Goal: Task Accomplishment & Management: Manage account settings

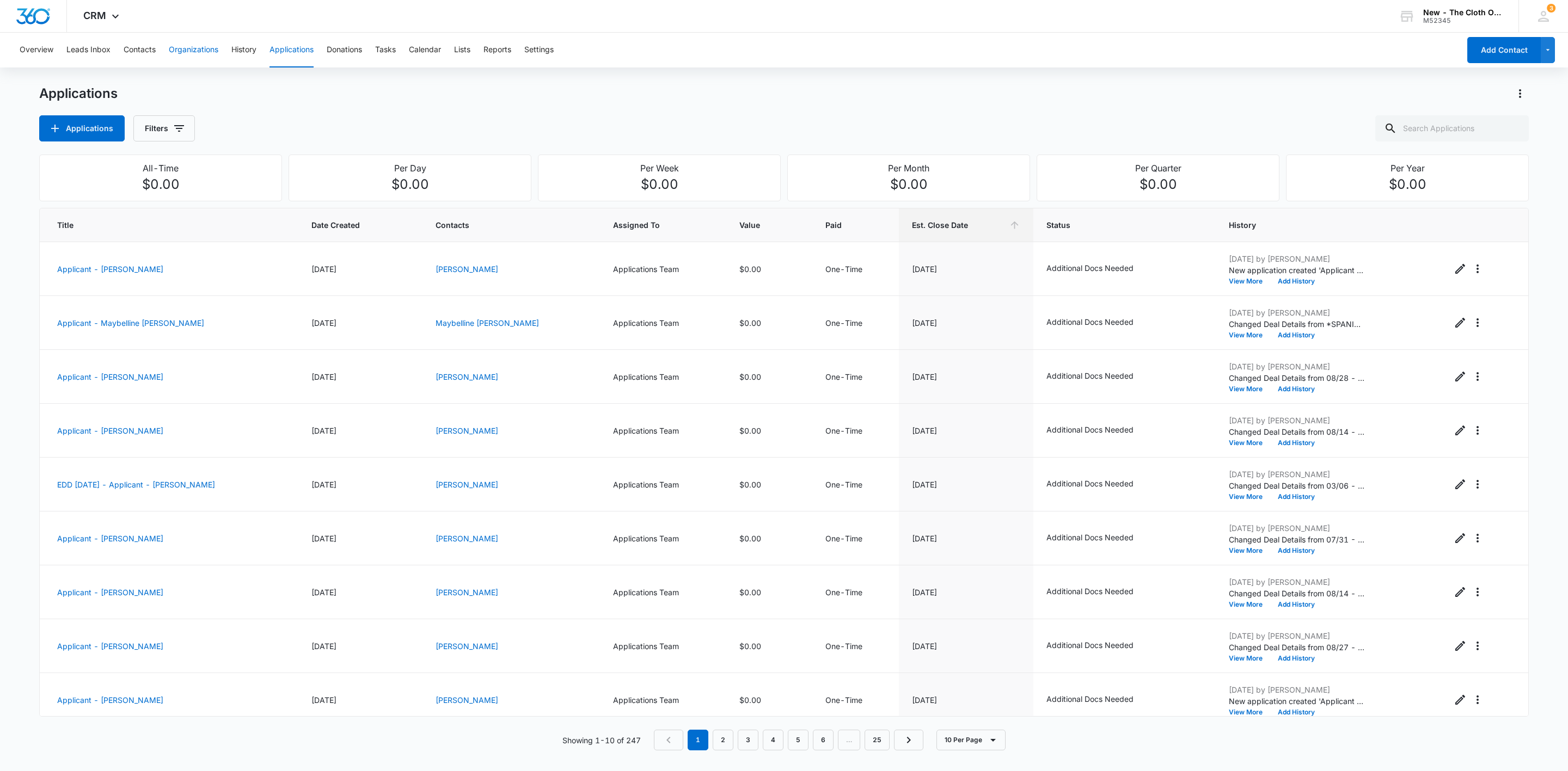
scroll to position [66, 0]
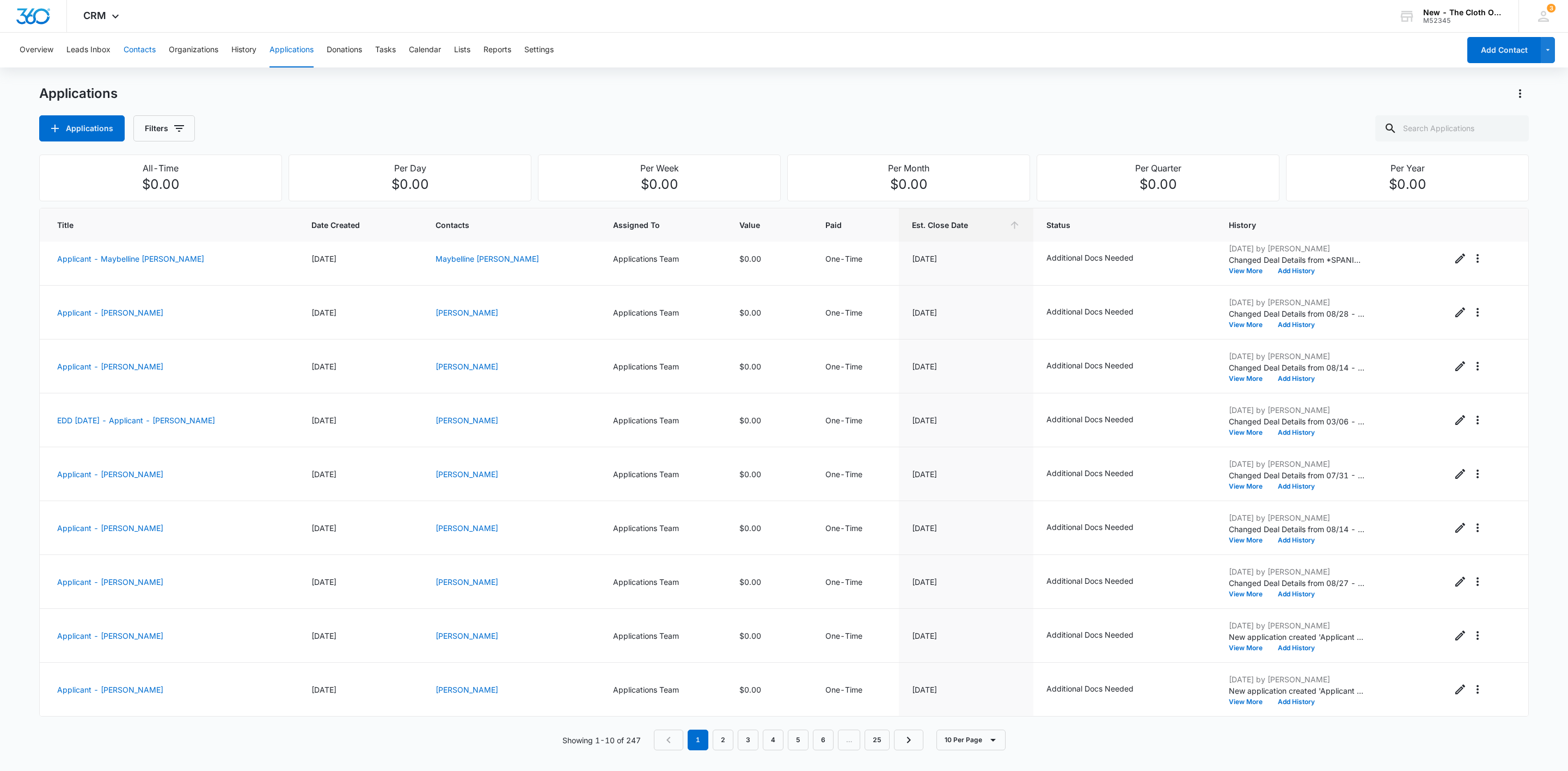
click at [133, 48] on button "Contacts" at bounding box center [140, 50] width 32 height 35
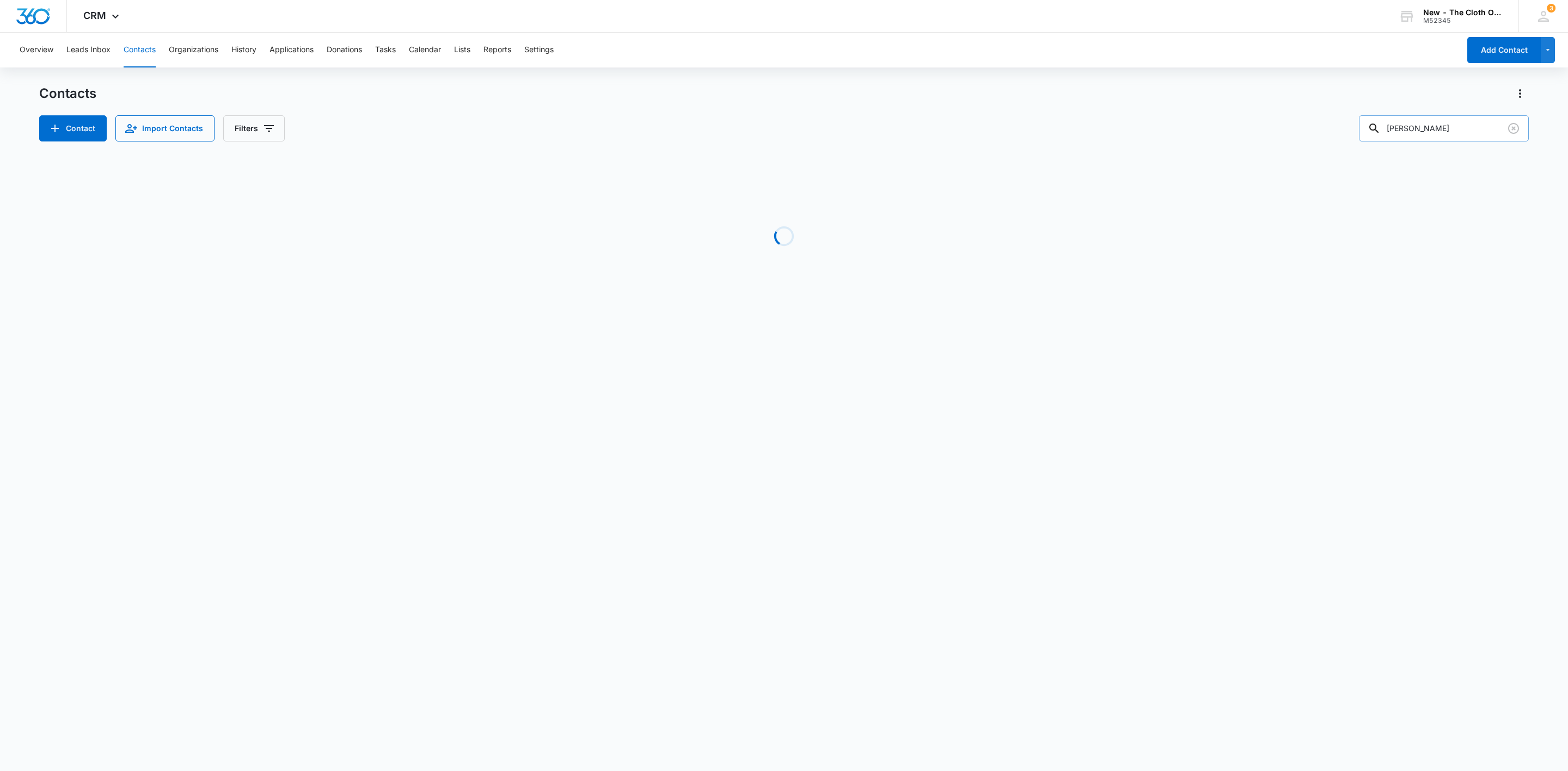
click at [1472, 134] on input "[PERSON_NAME]" at bounding box center [1443, 128] width 170 height 26
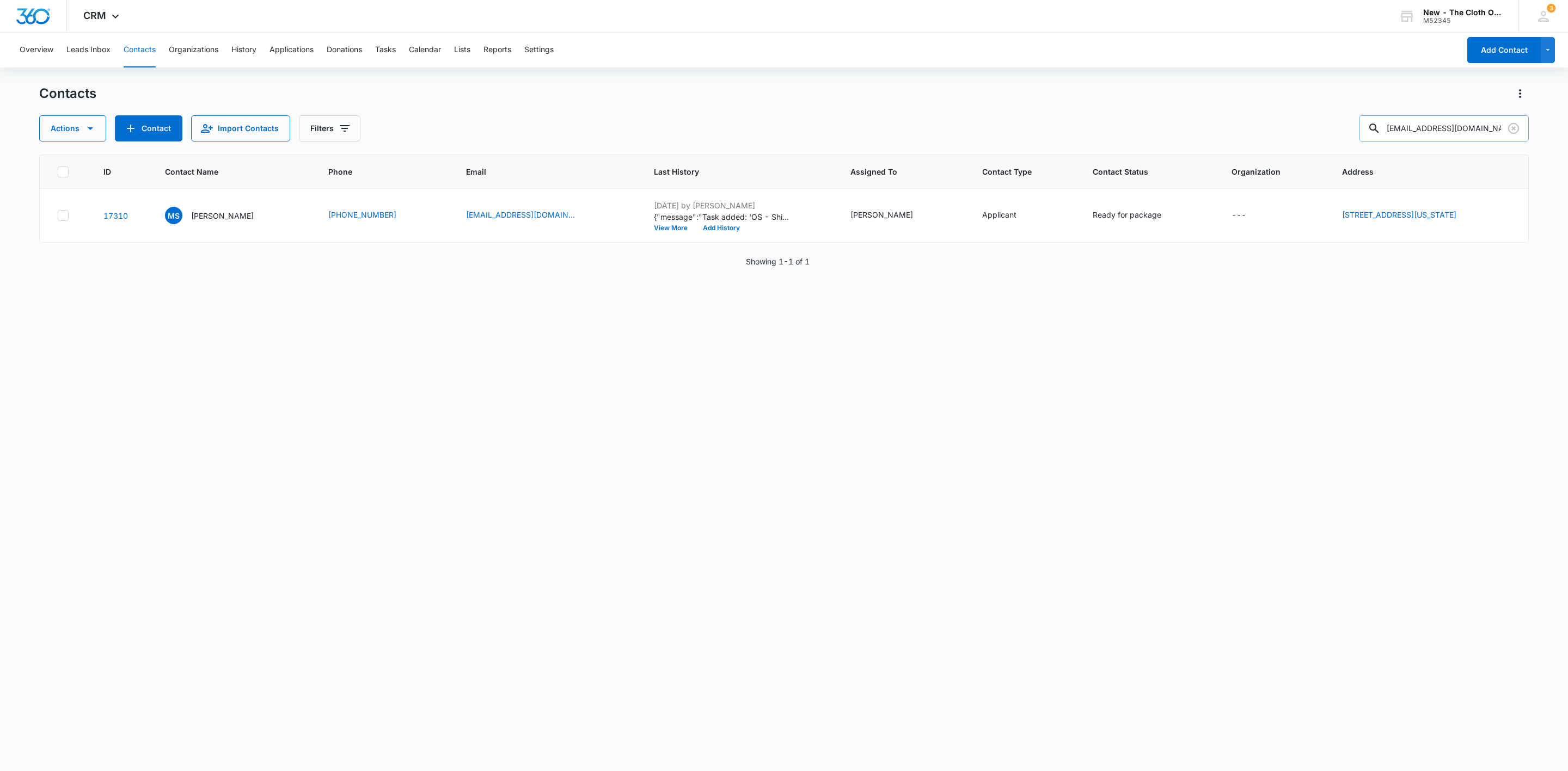
type input "[EMAIL_ADDRESS][DOMAIN_NAME]"
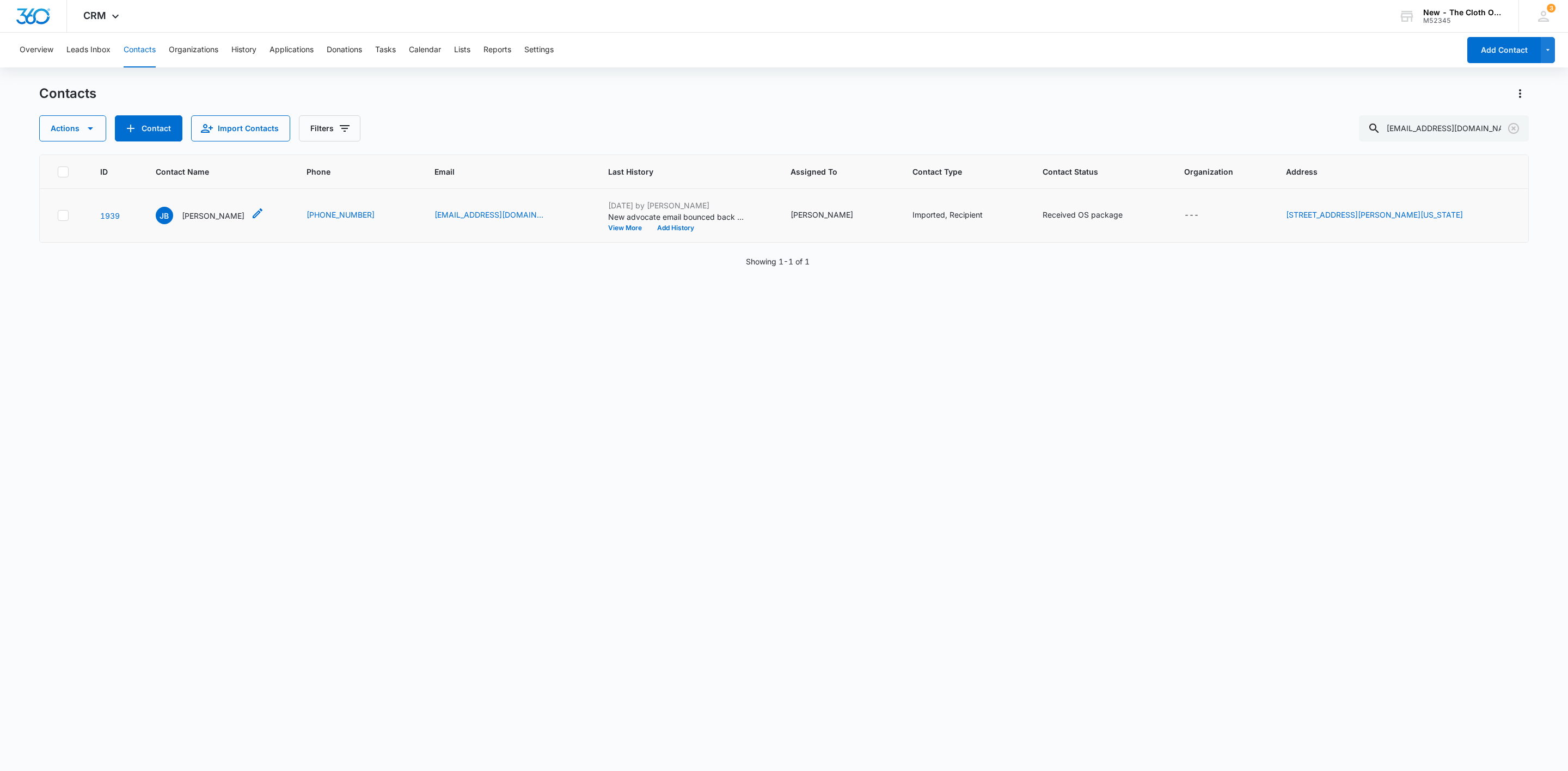
click at [212, 216] on p "[PERSON_NAME]" at bounding box center [213, 215] width 62 height 11
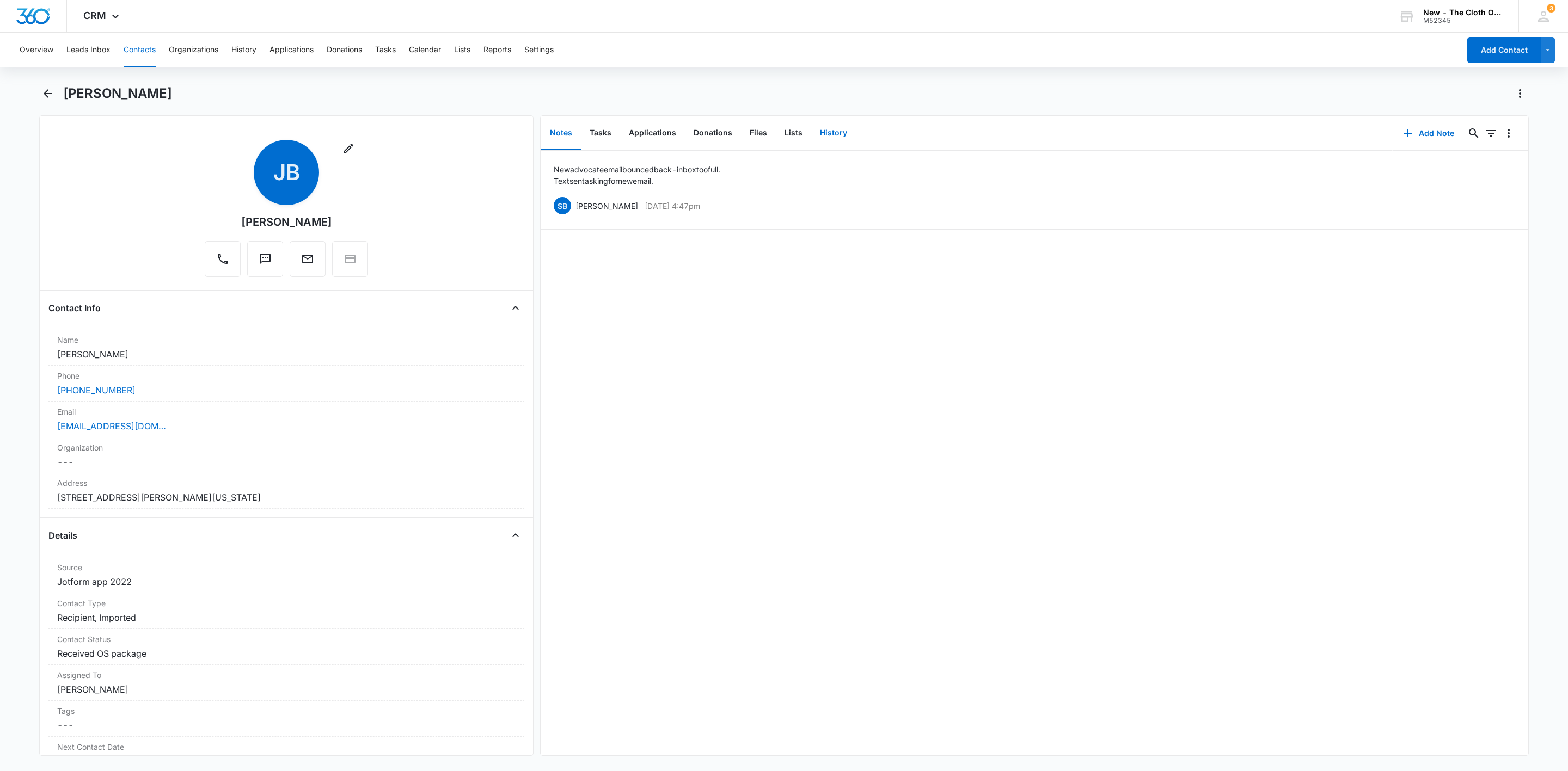
click at [837, 137] on button "History" at bounding box center [834, 133] width 44 height 34
click at [1395, 136] on button "Add History" at bounding box center [1424, 133] width 82 height 26
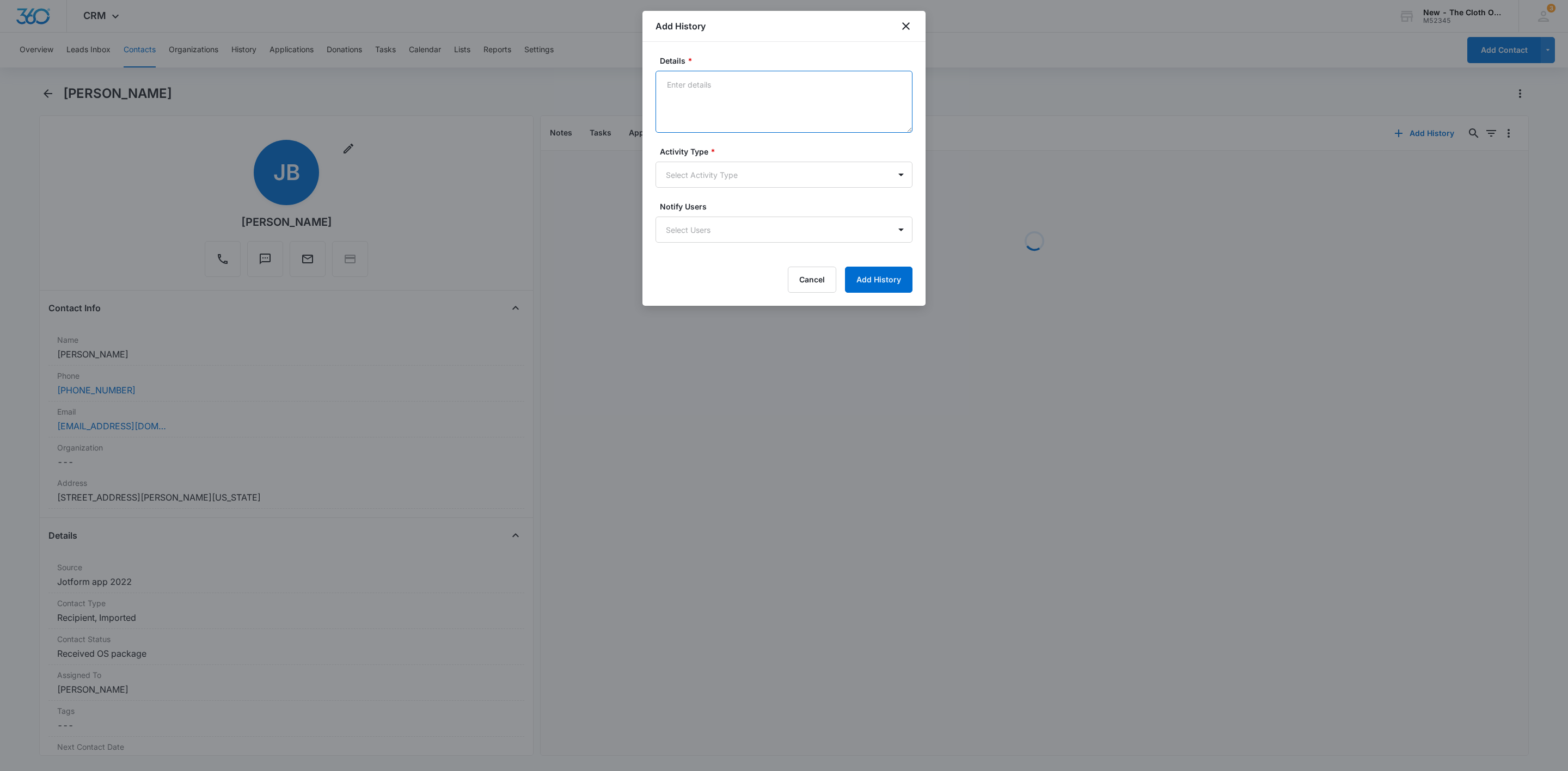
click at [742, 102] on textarea "Details *" at bounding box center [784, 102] width 257 height 62
paste textarea "A Message from The Cloth Option : We're trying to send an email to [EMAIL_ADDRE…"
click at [684, 140] on form "Details * TEXT sent: TCO: A Message from The Cloth Option : We're trying to sen…" at bounding box center [784, 174] width 257 height 238
click at [691, 132] on textarea "TEXT sent: TCO: A Message from The Cloth Option : We're trying to send an email…" at bounding box center [784, 102] width 257 height 62
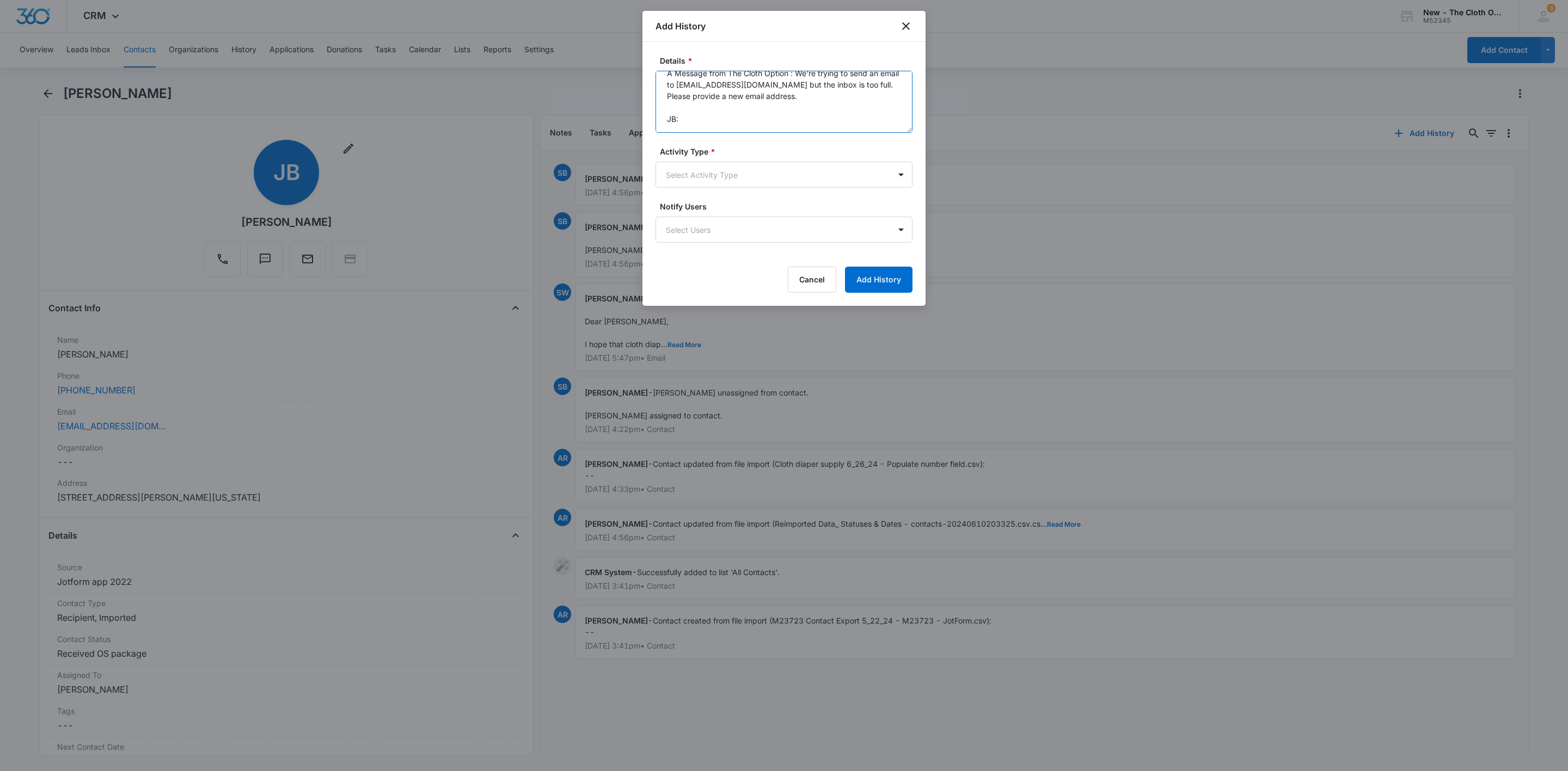
paste textarea "[EMAIL_ADDRESS][DOMAIN_NAME]"
click at [698, 188] on body "CRM Apps Reputation Websites Forms CRM Email Social Shop Payments POS Ads Intel…" at bounding box center [784, 385] width 1568 height 771
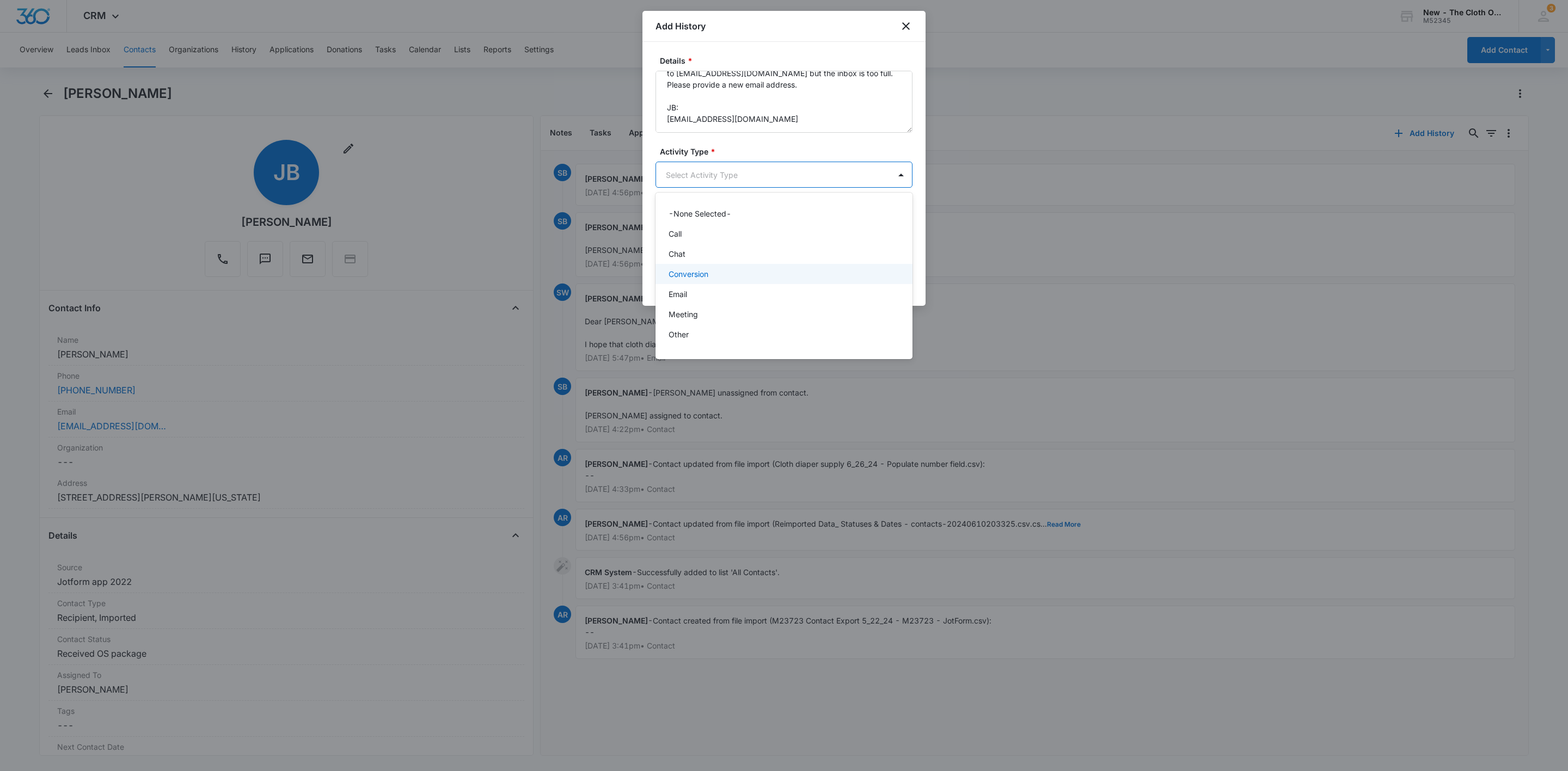
scroll to position [15, 0]
click at [696, 334] on p "Text Message" at bounding box center [693, 339] width 51 height 11
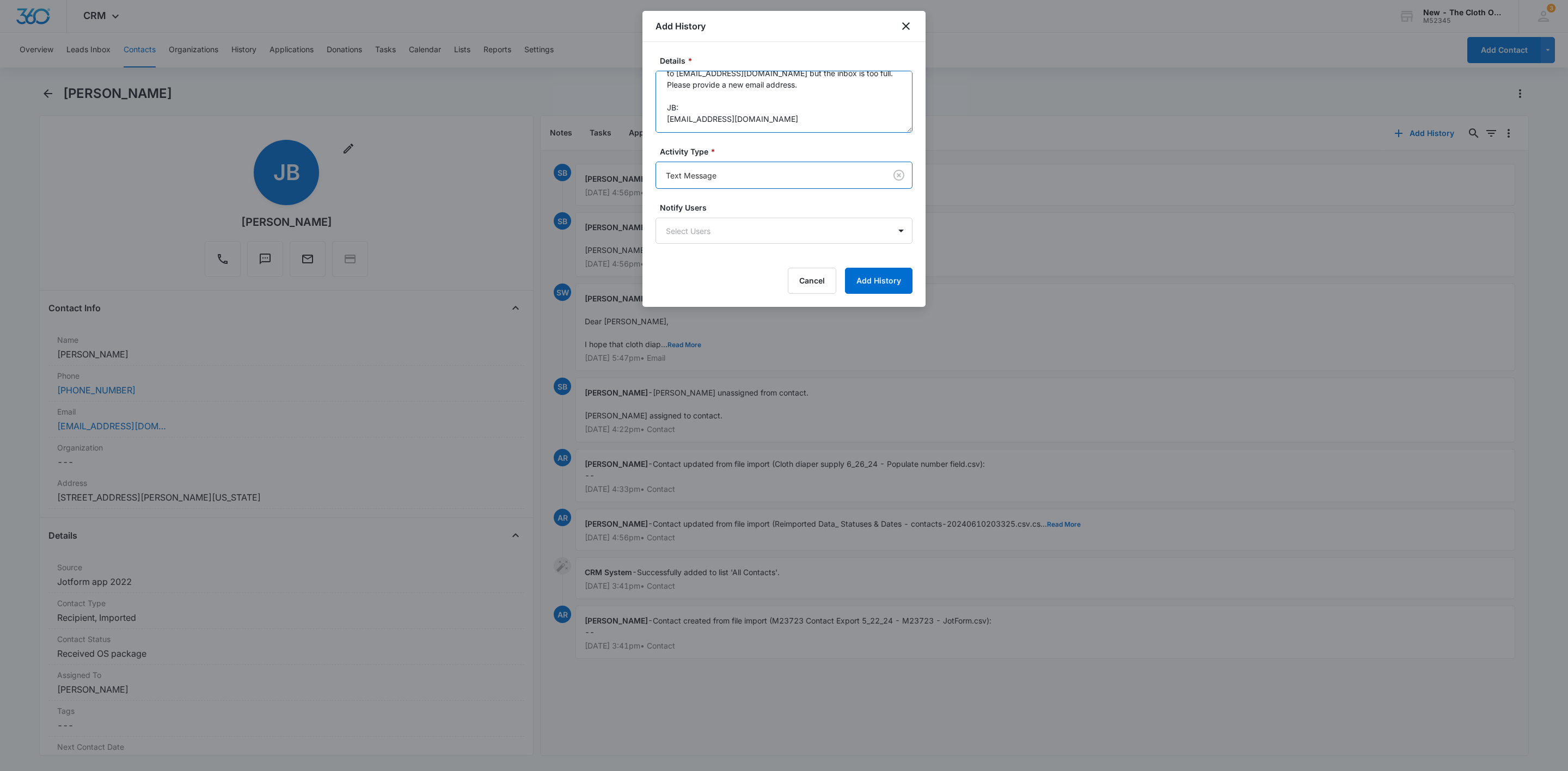
click at [752, 119] on textarea "TEXT sent: TCO: A Message from The Cloth Option : We're trying to send an email…" at bounding box center [784, 102] width 257 height 62
click at [730, 111] on textarea "TEXT sent: TCO: A Message from The Cloth Option : We're trying to send an email…" at bounding box center [784, 102] width 257 height 62
click at [729, 118] on textarea "TEXT sent: TCO: A Message from The Cloth Option : We're trying to send an email…" at bounding box center [784, 102] width 257 height 62
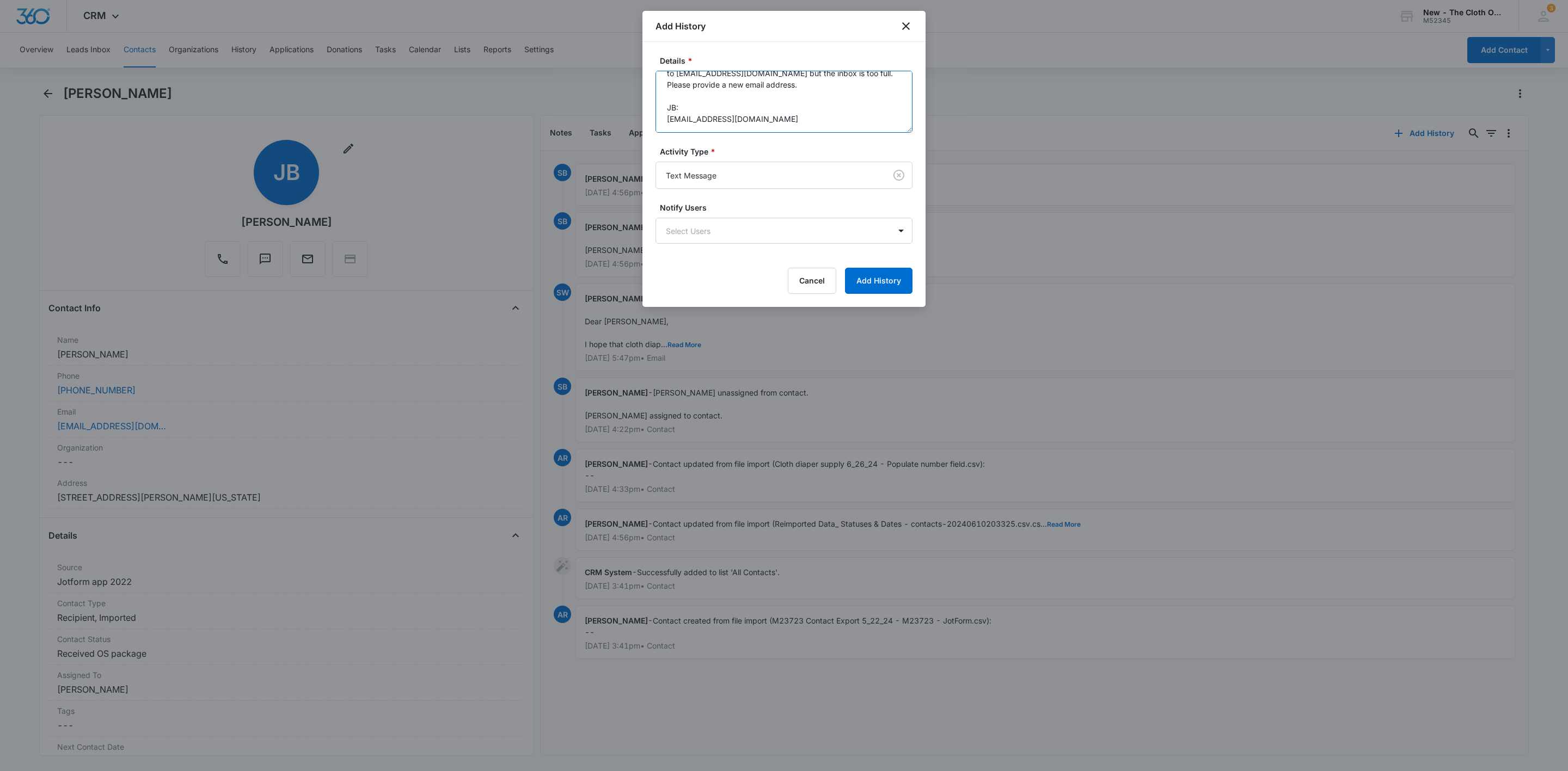
click at [729, 118] on textarea "TEXT sent: TCO: A Message from The Cloth Option : We're trying to send an email…" at bounding box center [784, 102] width 257 height 62
click at [797, 127] on textarea "TEXT sent: TCO: A Message from The Cloth Option : We're trying to send an email…" at bounding box center [784, 102] width 257 height 62
drag, startPoint x: 776, startPoint y: 128, endPoint x: 662, endPoint y: 113, distance: 115.0
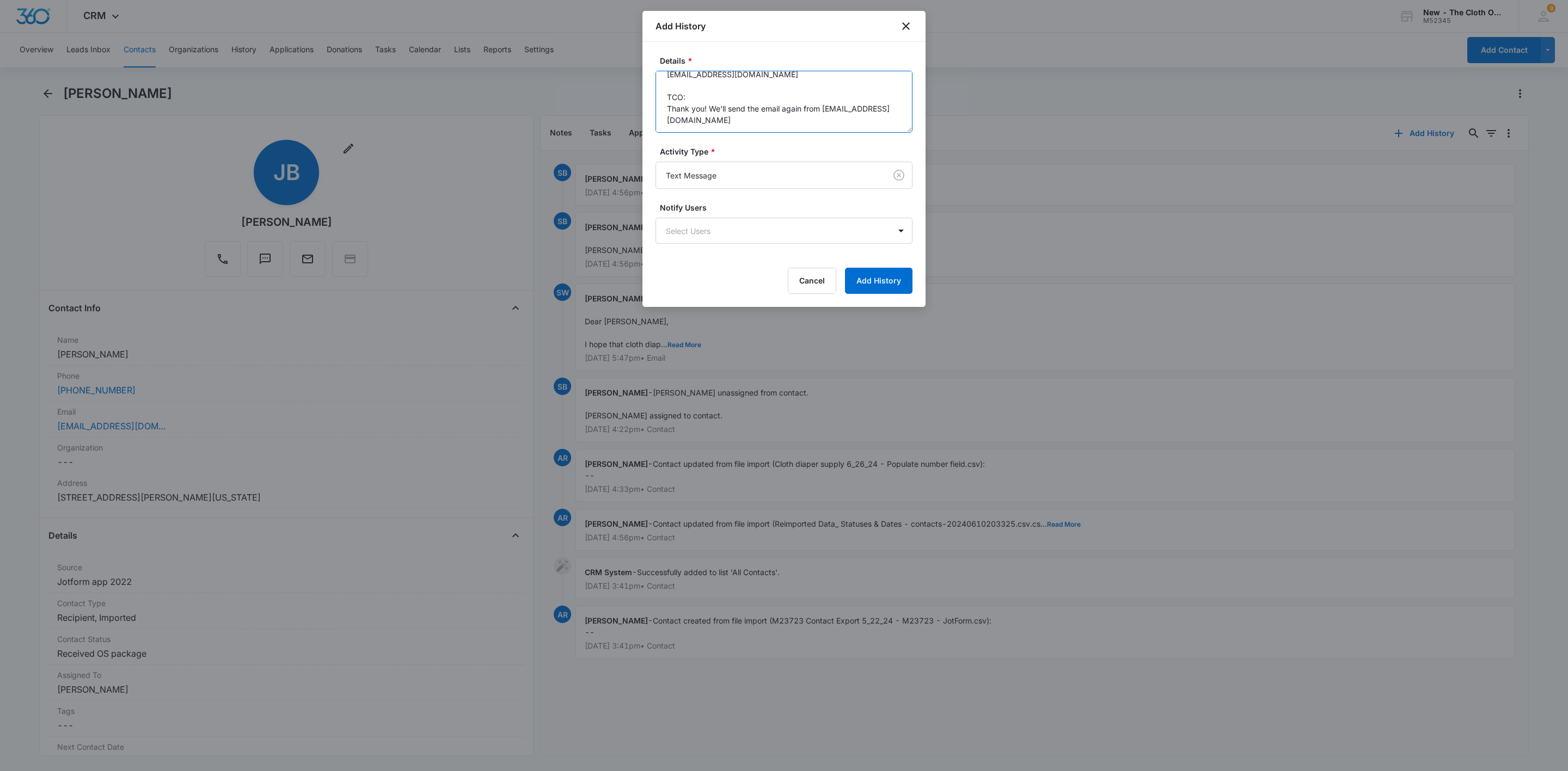
click at [662, 113] on textarea "TEXT sent: TCO: A Message from The Cloth Option : We're trying to send an email…" at bounding box center [784, 102] width 257 height 62
type textarea "TEXT sent: TCO: A Message from The Cloth Option : We're trying to send an email…"
click at [898, 292] on button "Add History" at bounding box center [879, 281] width 67 height 26
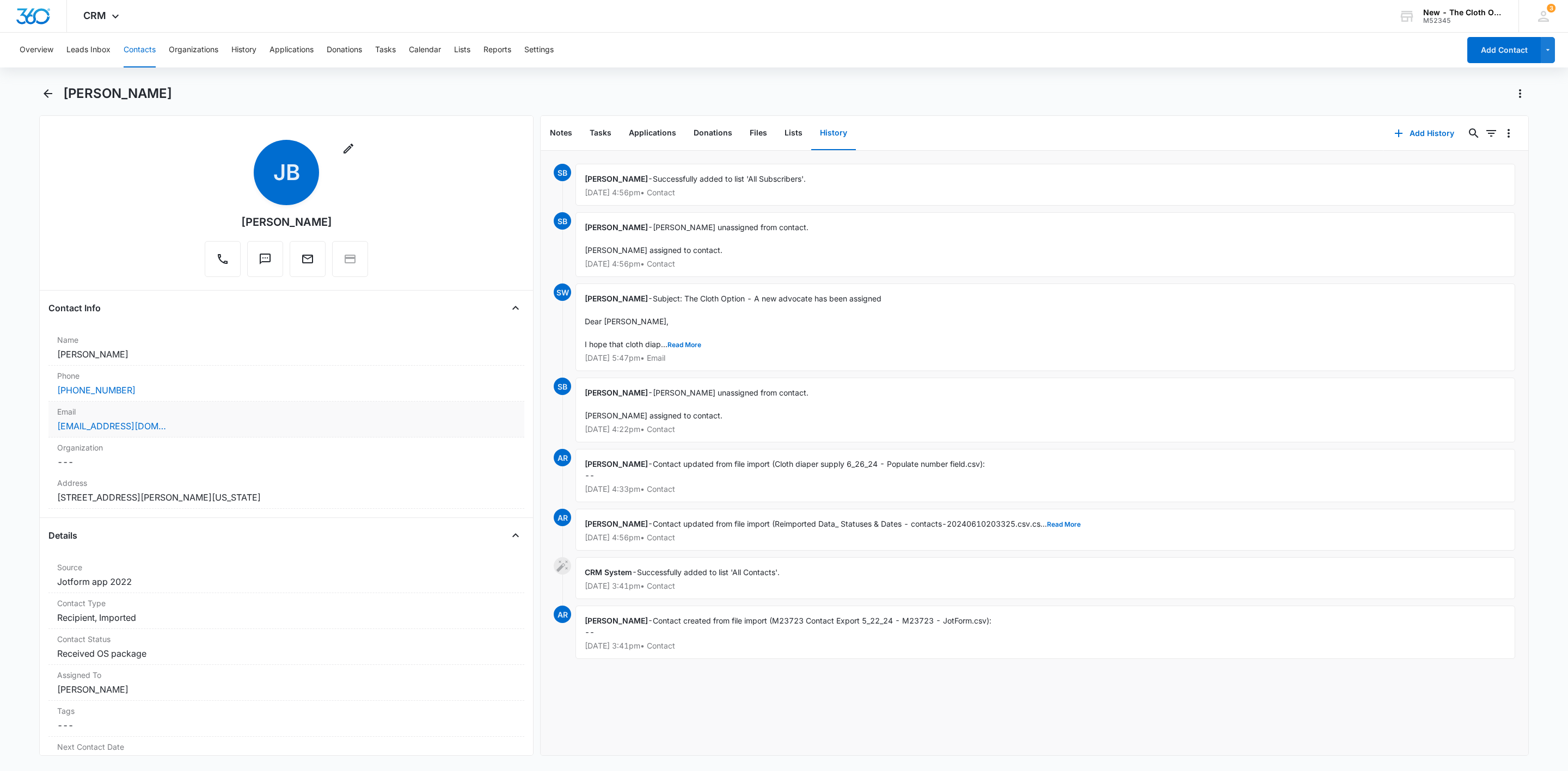
click at [160, 425] on div "[EMAIL_ADDRESS][DOMAIN_NAME]" at bounding box center [287, 426] width 458 height 13
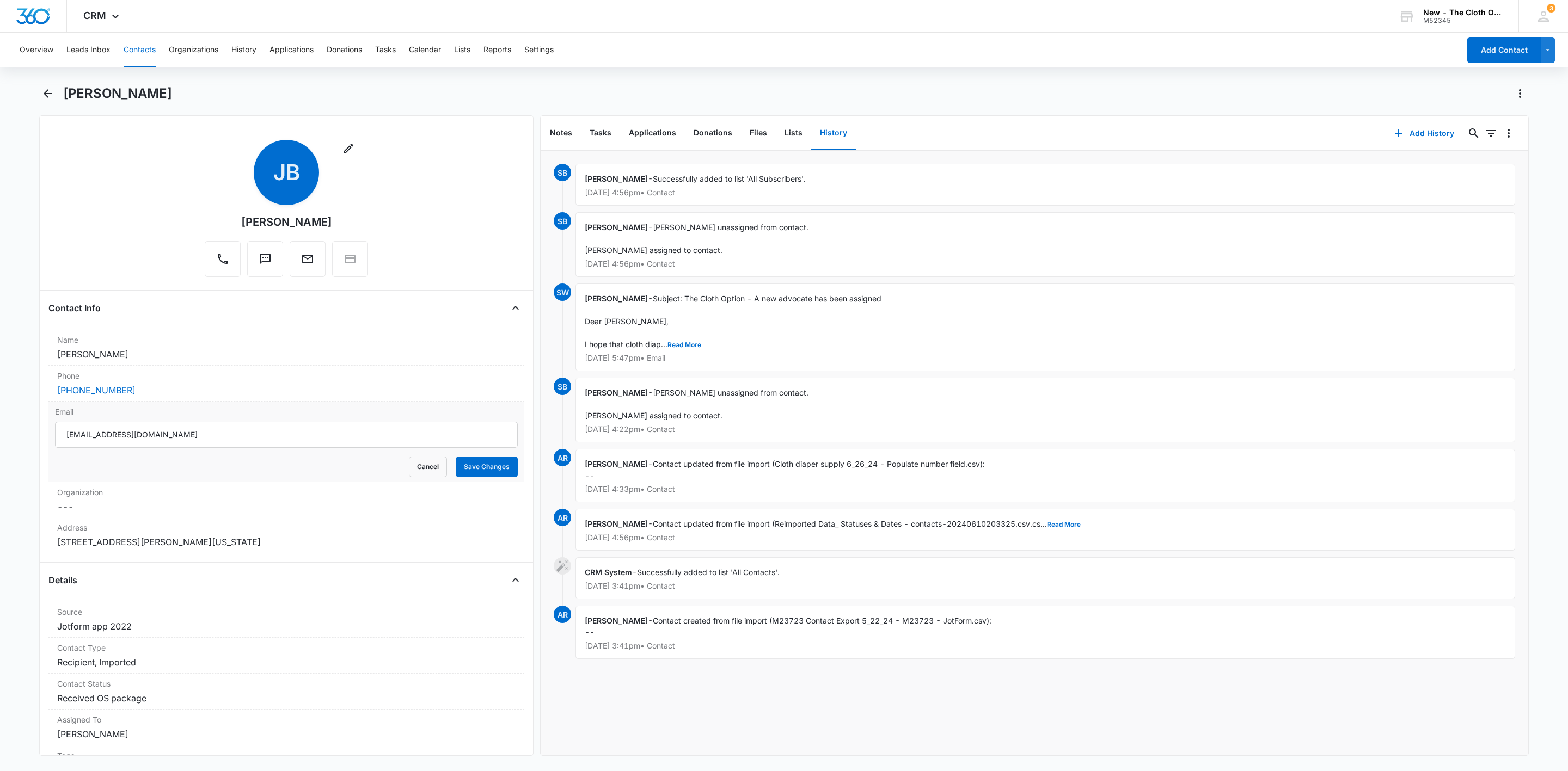
click at [175, 437] on input "[EMAIL_ADDRESS][DOMAIN_NAME]" at bounding box center [287, 435] width 463 height 26
type input "[EMAIL_ADDRESS][DOMAIN_NAME]"
click at [473, 475] on button "Save Changes" at bounding box center [486, 467] width 62 height 21
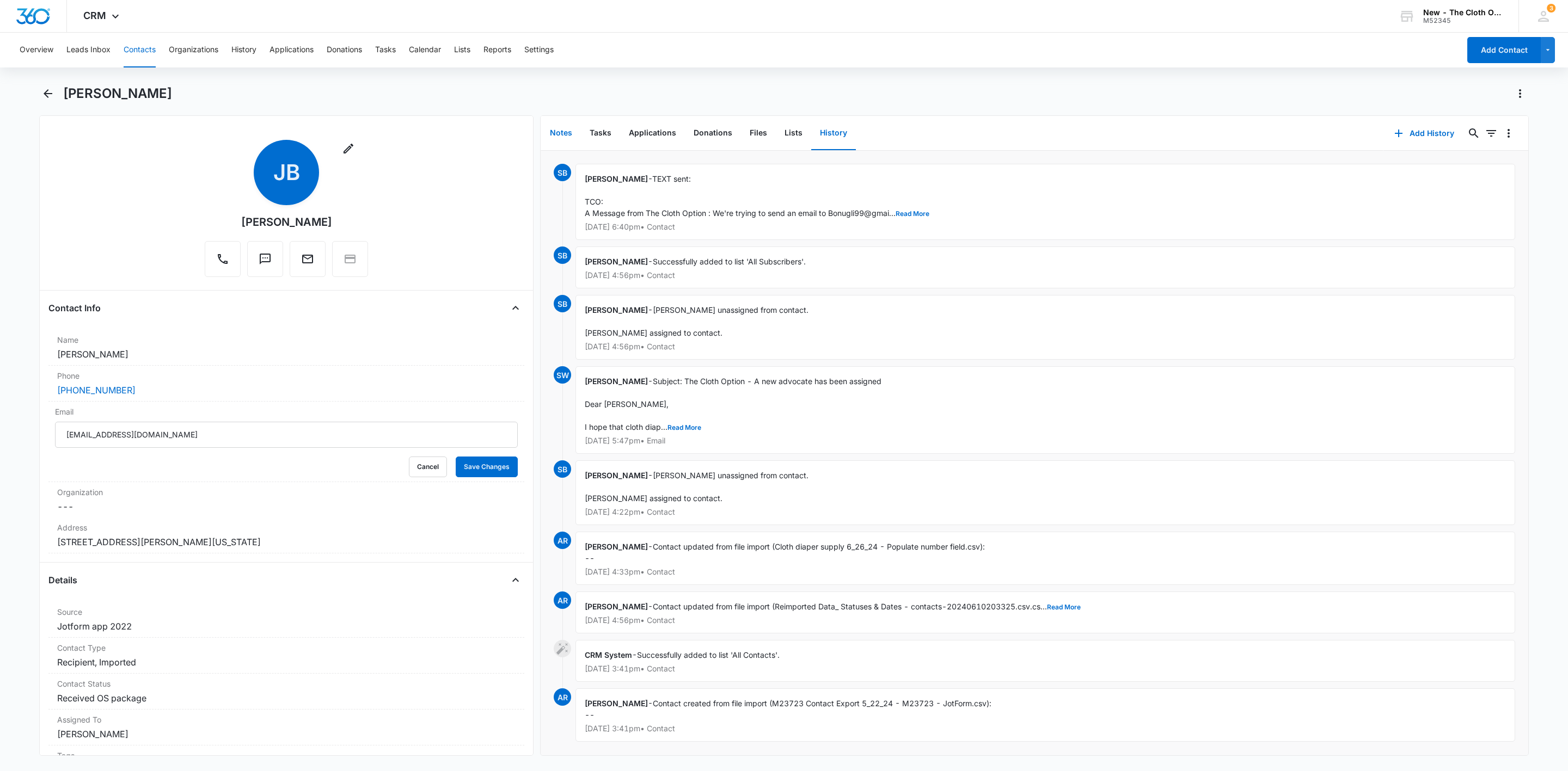
click at [548, 135] on button "Notes" at bounding box center [561, 133] width 39 height 34
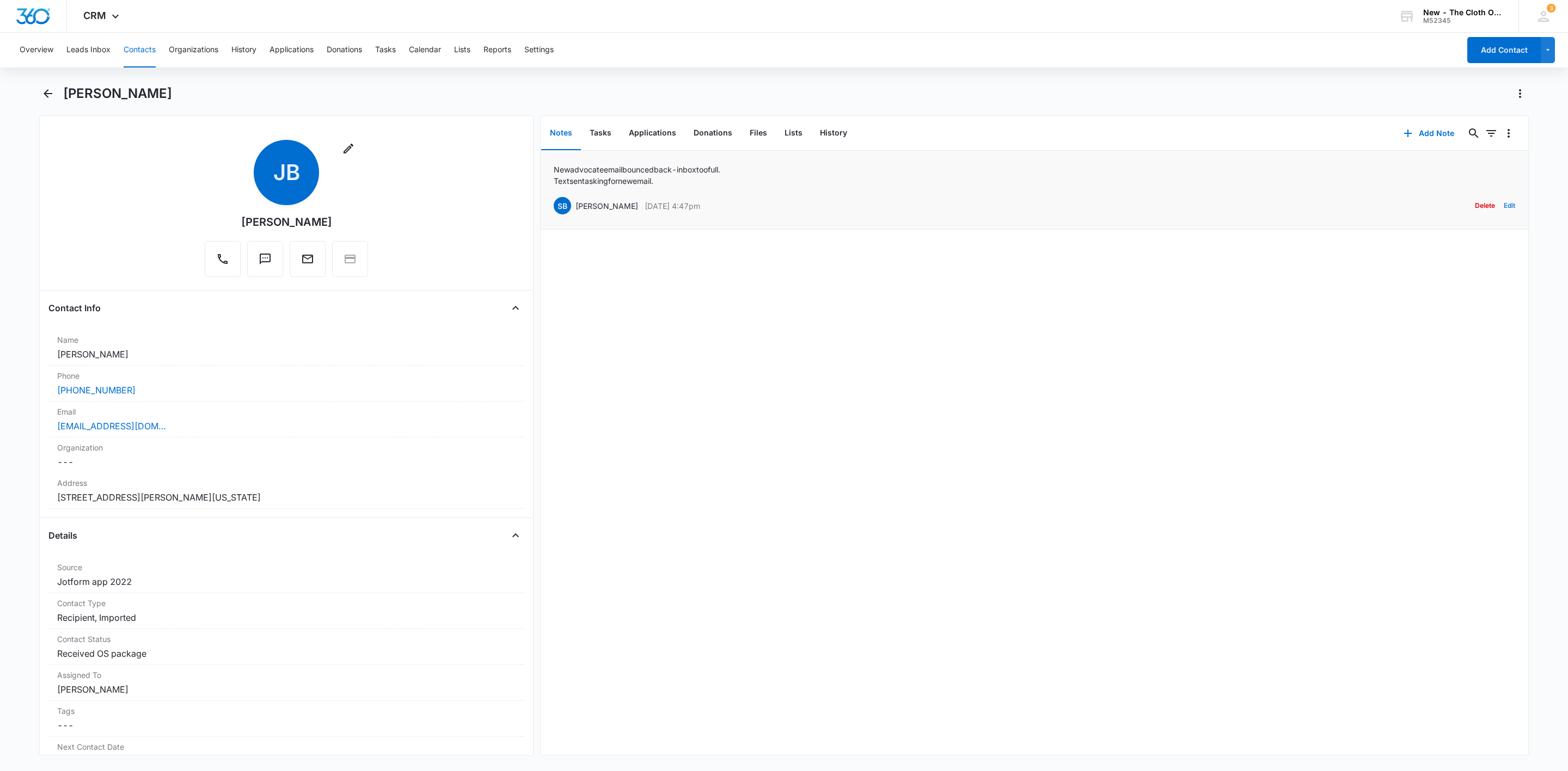
click at [1504, 209] on button "Edit" at bounding box center [1509, 205] width 11 height 21
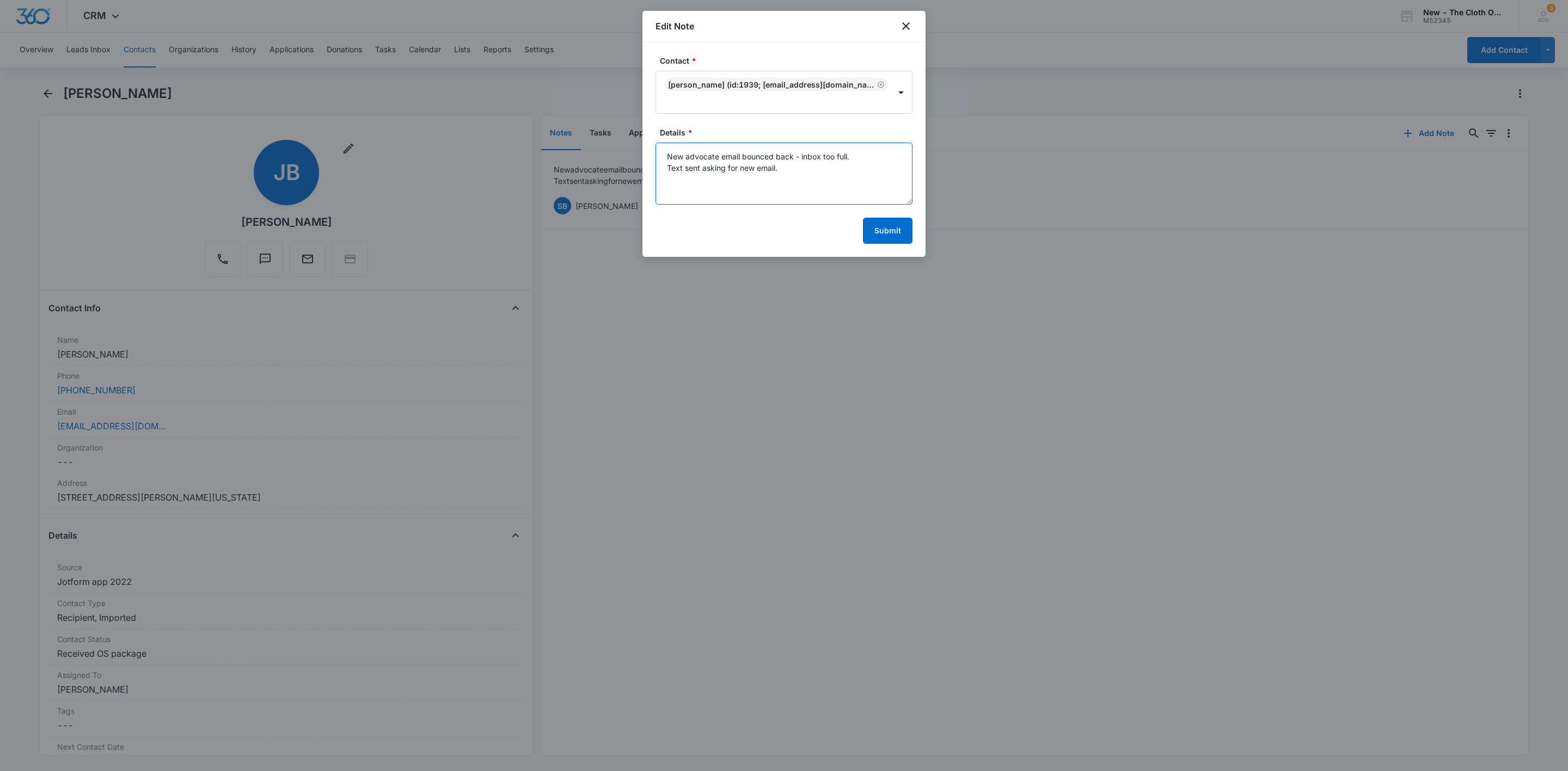
click at [754, 191] on textarea "New advocate email bounced back - inbox too full. Text sent asking for new emai…" at bounding box center [784, 173] width 257 height 62
paste textarea "[EMAIL_ADDRESS][DOMAIN_NAME]"
type textarea "New advocate email bounced back - inbox too full. Text sent asking for new emai…"
click at [890, 237] on button "Submit" at bounding box center [888, 231] width 49 height 26
